Goal: Information Seeking & Learning: Check status

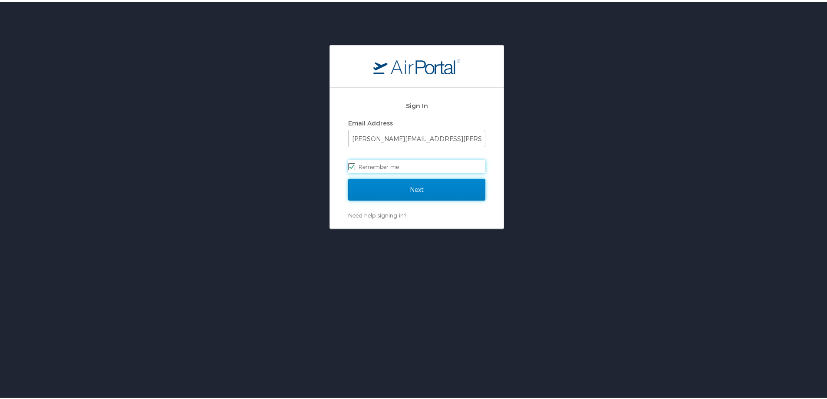
click at [354, 185] on input "Next" at bounding box center [416, 188] width 137 height 22
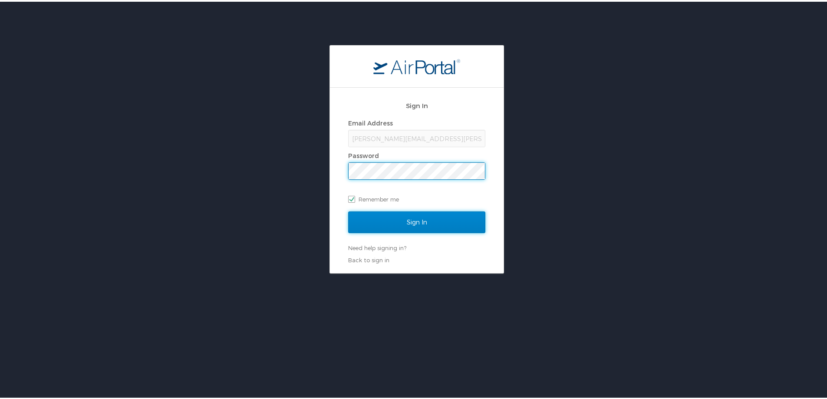
click at [381, 219] on input "Sign In" at bounding box center [416, 221] width 137 height 22
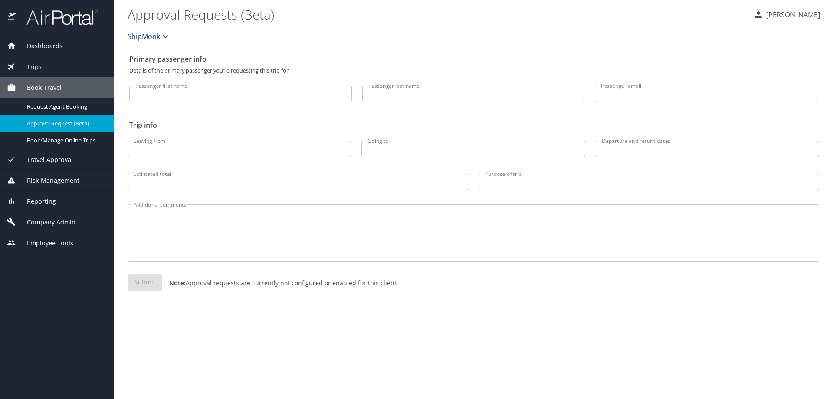
click at [49, 200] on span "Reporting" at bounding box center [36, 202] width 40 height 10
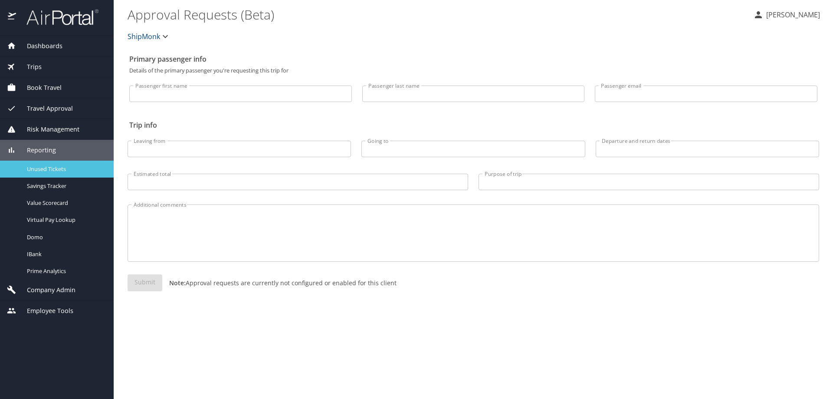
click at [54, 167] on span "Unused Tickets" at bounding box center [65, 169] width 76 height 8
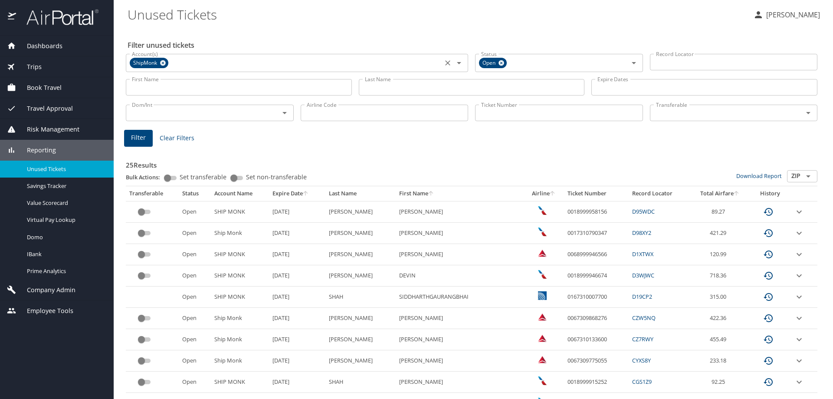
click at [166, 62] on icon at bounding box center [163, 63] width 7 height 10
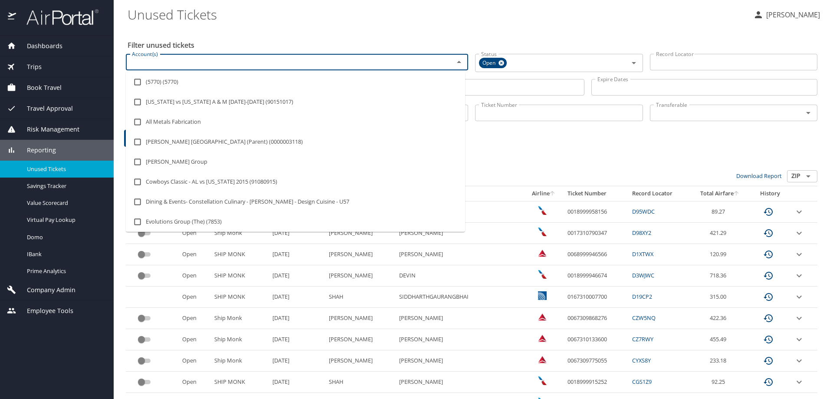
click at [166, 62] on input "Account(s)" at bounding box center [284, 61] width 312 height 11
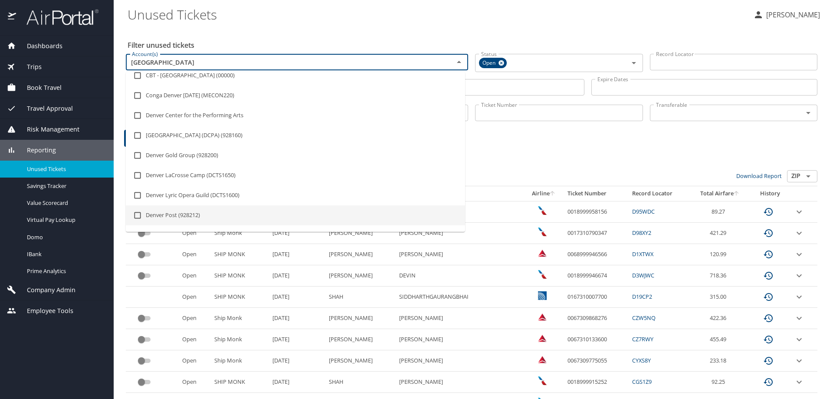
scroll to position [43, 0]
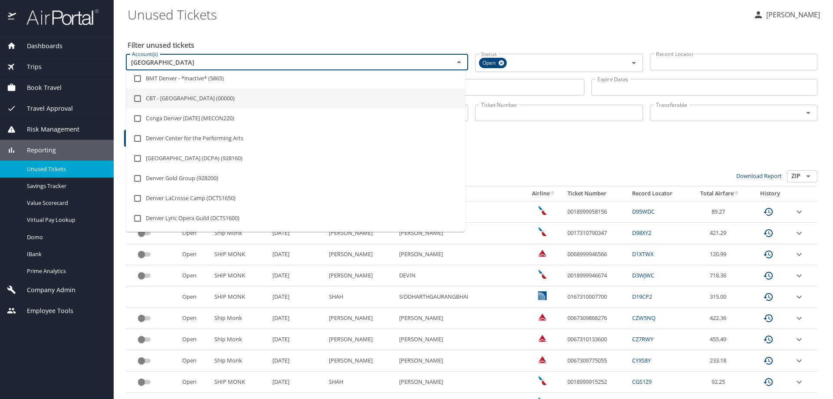
type input "[GEOGRAPHIC_DATA]"
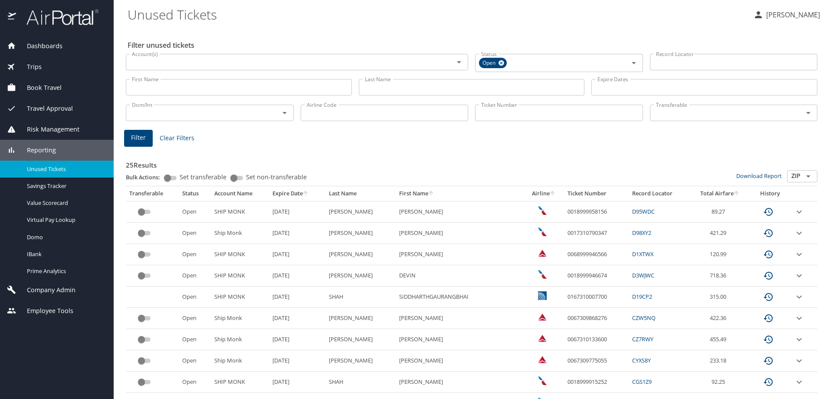
click at [167, 67] on input "Account(s)" at bounding box center [284, 61] width 312 height 11
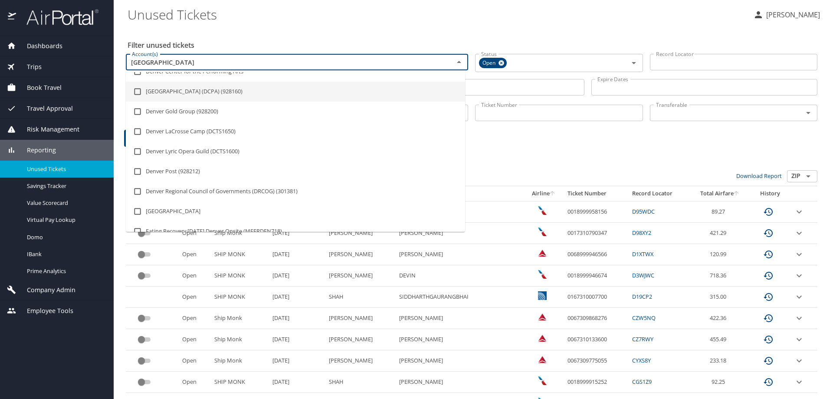
scroll to position [174, 0]
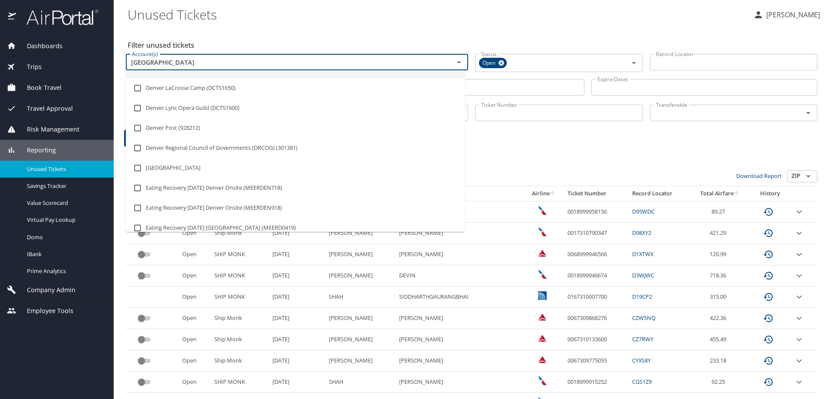
drag, startPoint x: 171, startPoint y: 62, endPoint x: 115, endPoint y: 63, distance: 56.0
click at [115, 63] on main "Unused Tickets Andrew Kirkman Filter unused tickets Account(s) denver Account(s…" at bounding box center [474, 199] width 720 height 399
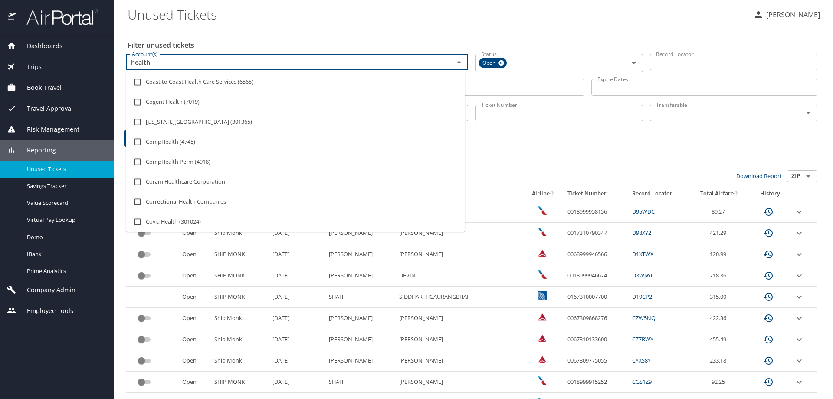
scroll to position [842, 0]
type input "health"
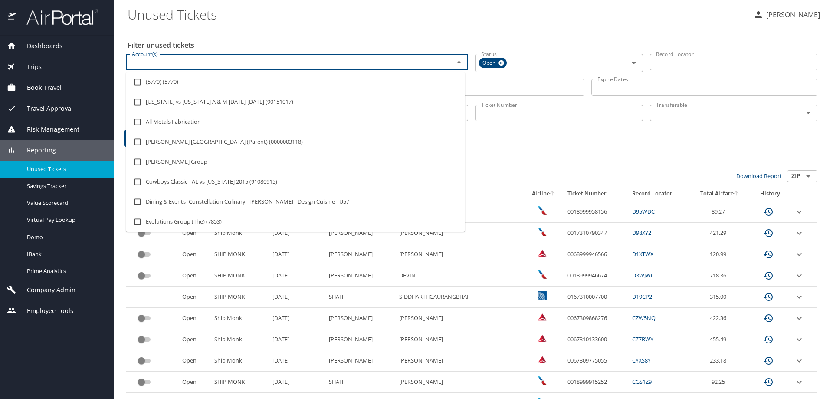
click at [163, 61] on input "Account(s)" at bounding box center [284, 61] width 312 height 11
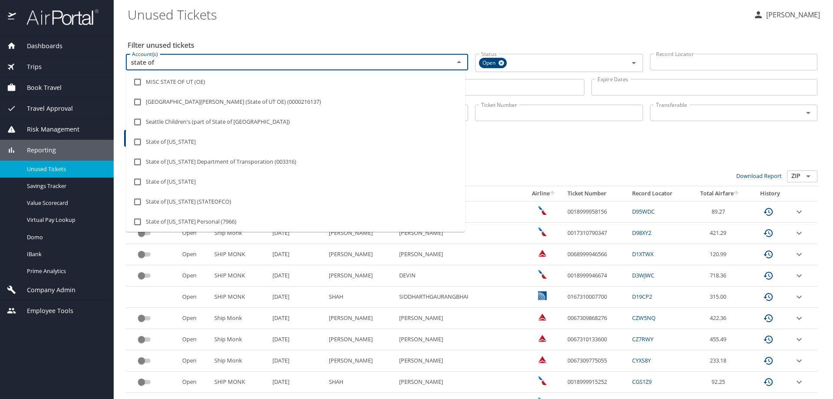
type input "state of c"
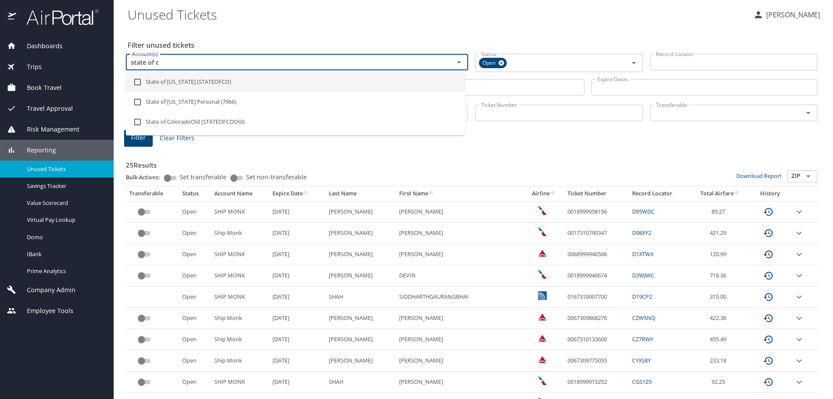
click at [195, 83] on li "State of Colorado (STATEOFCO)" at bounding box center [295, 82] width 339 height 20
checkbox input "true"
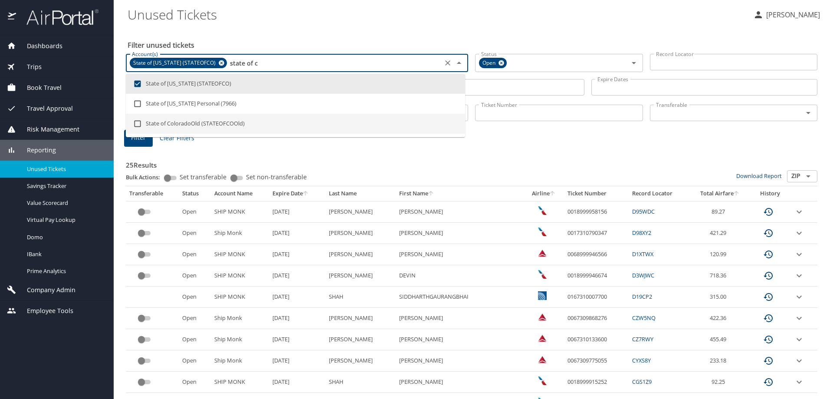
type input "state of c"
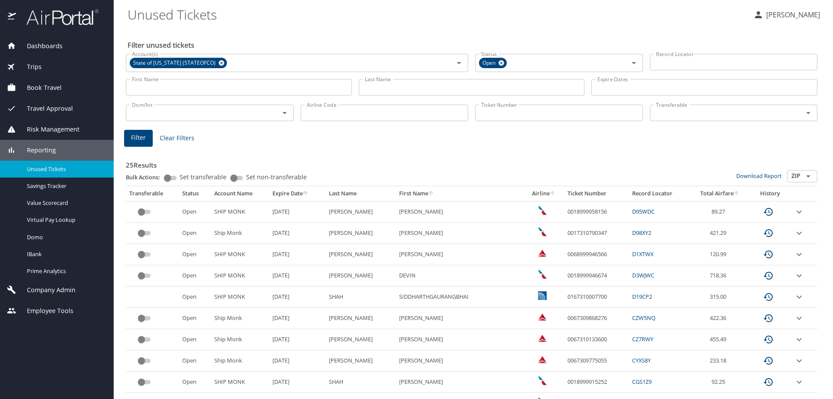
click at [142, 139] on span "Filter" at bounding box center [138, 137] width 15 height 11
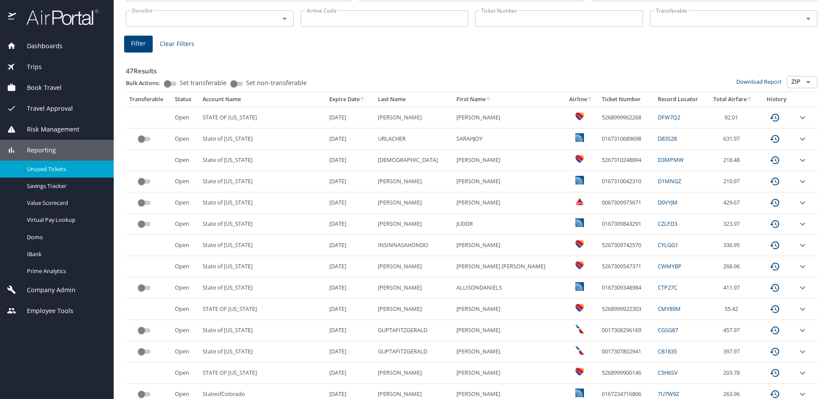
scroll to position [43, 0]
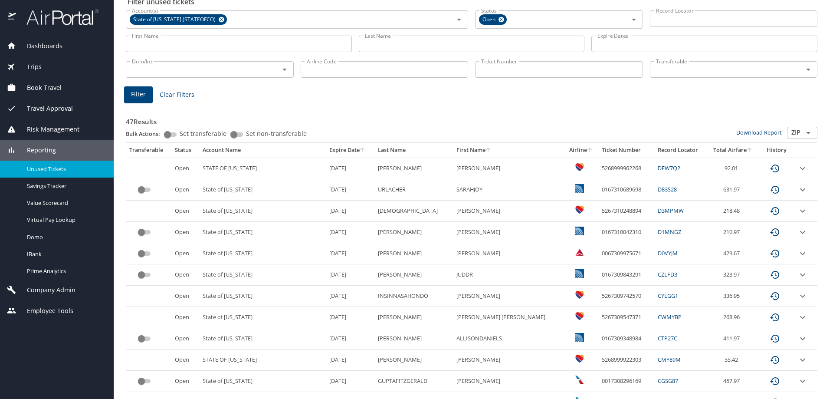
click at [361, 155] on th "Expire Date" at bounding box center [350, 150] width 49 height 15
click at [362, 150] on div at bounding box center [416, 179] width 833 height 439
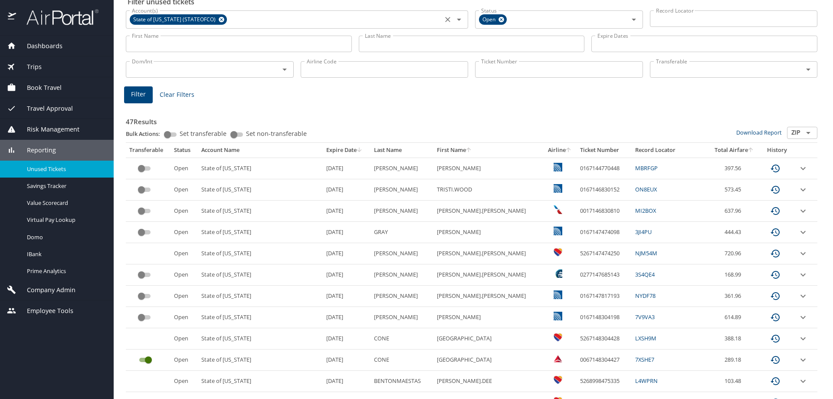
click at [218, 20] on icon at bounding box center [221, 20] width 7 height 10
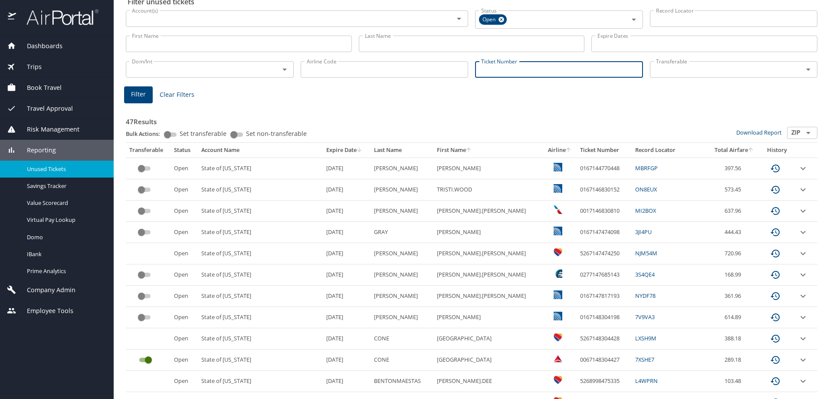
click at [488, 67] on input "Ticket Number" at bounding box center [559, 69] width 168 height 16
type input "0018999938092"
click at [138, 91] on span "Filter" at bounding box center [138, 93] width 15 height 11
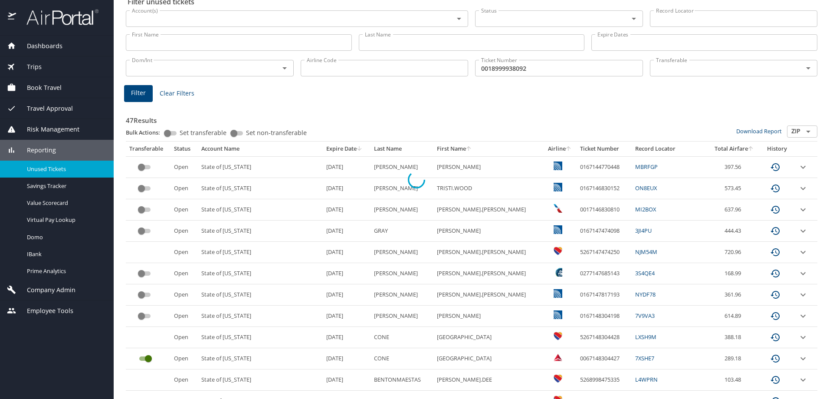
scroll to position [0, 0]
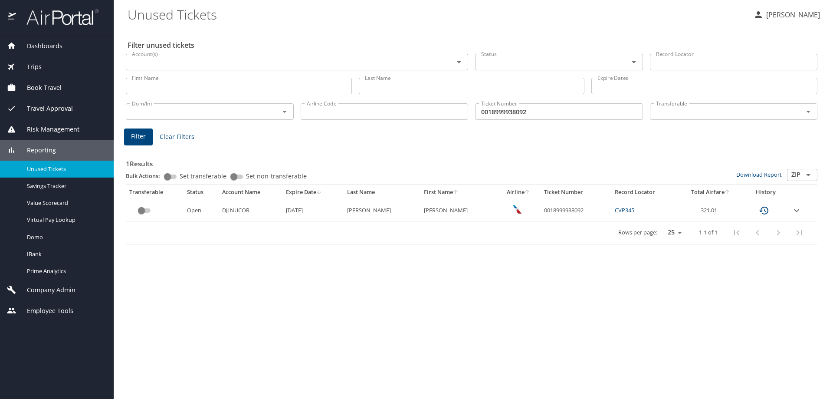
click at [541, 210] on td "0018999938092" at bounding box center [576, 210] width 71 height 21
copy td "0018999938092"
